Goal: Task Accomplishment & Management: Manage account settings

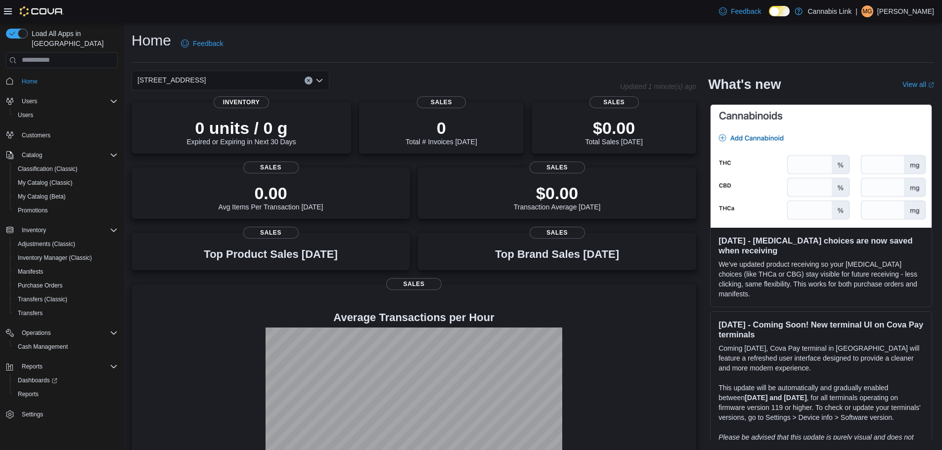
click at [897, 16] on p "[PERSON_NAME]" at bounding box center [905, 11] width 57 height 12
click at [865, 98] on span "Sign Out" at bounding box center [870, 97] width 27 height 10
